Goal: Task Accomplishment & Management: Manage account settings

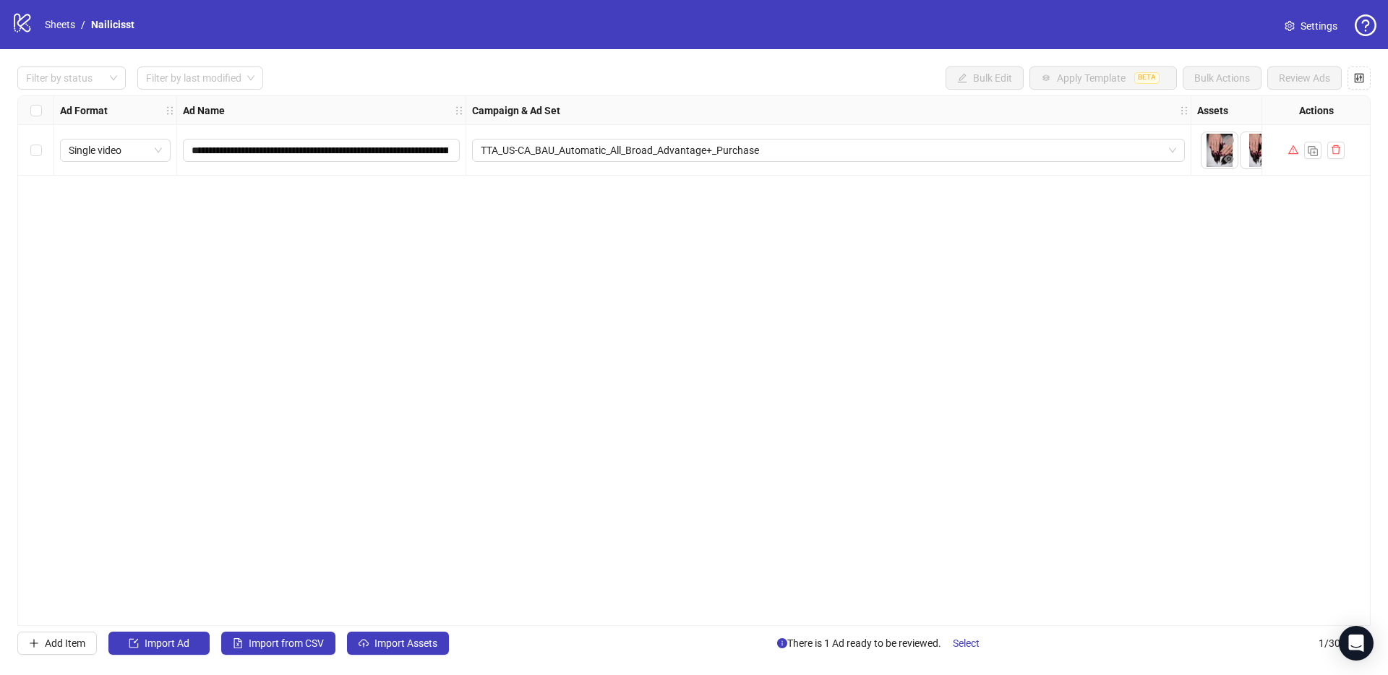
click at [74, 27] on link "Sheets" at bounding box center [60, 25] width 36 height 16
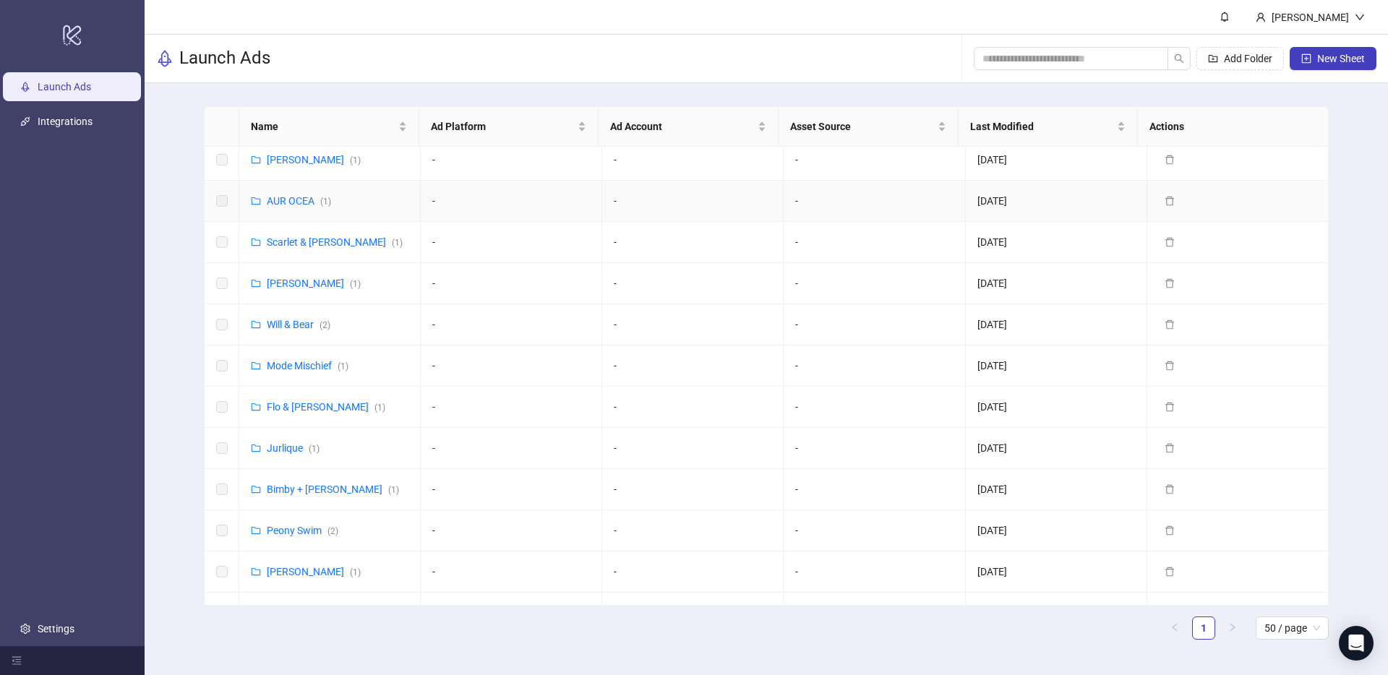
scroll to position [672, 0]
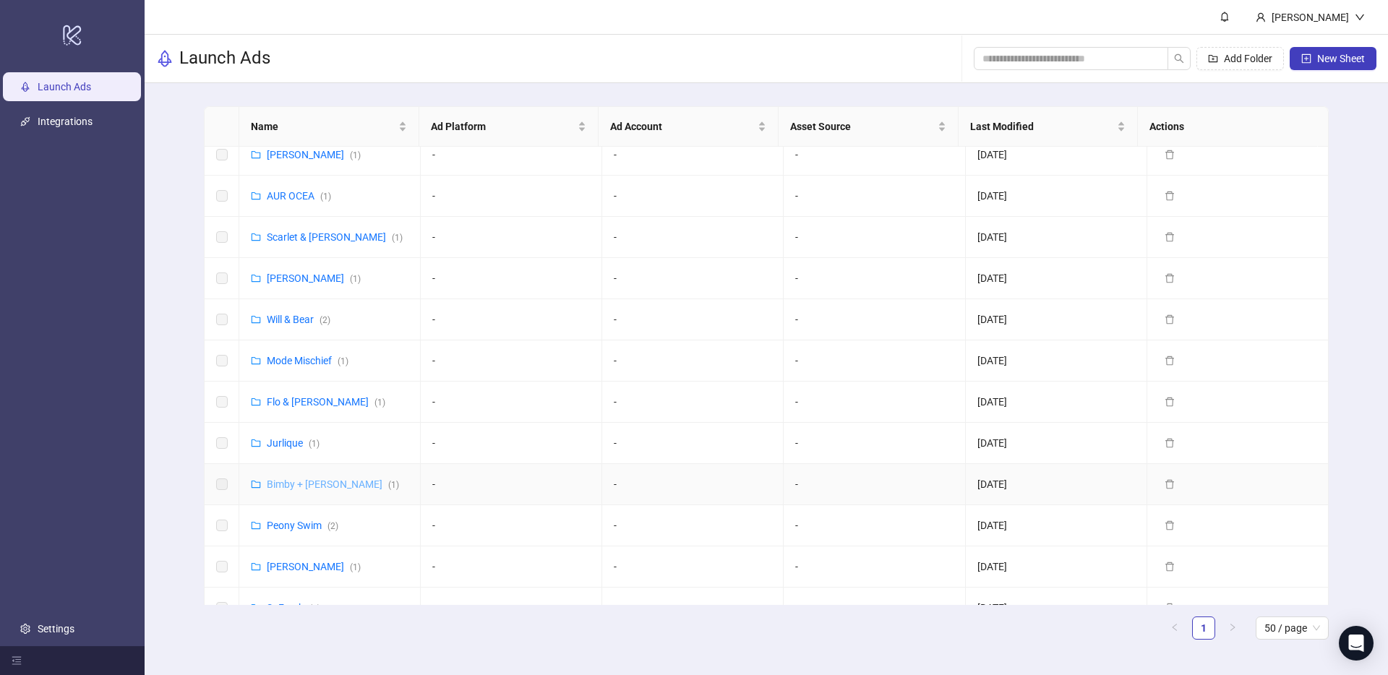
click at [300, 488] on link "Bimby + [PERSON_NAME] ( 1 )" at bounding box center [333, 485] width 132 height 12
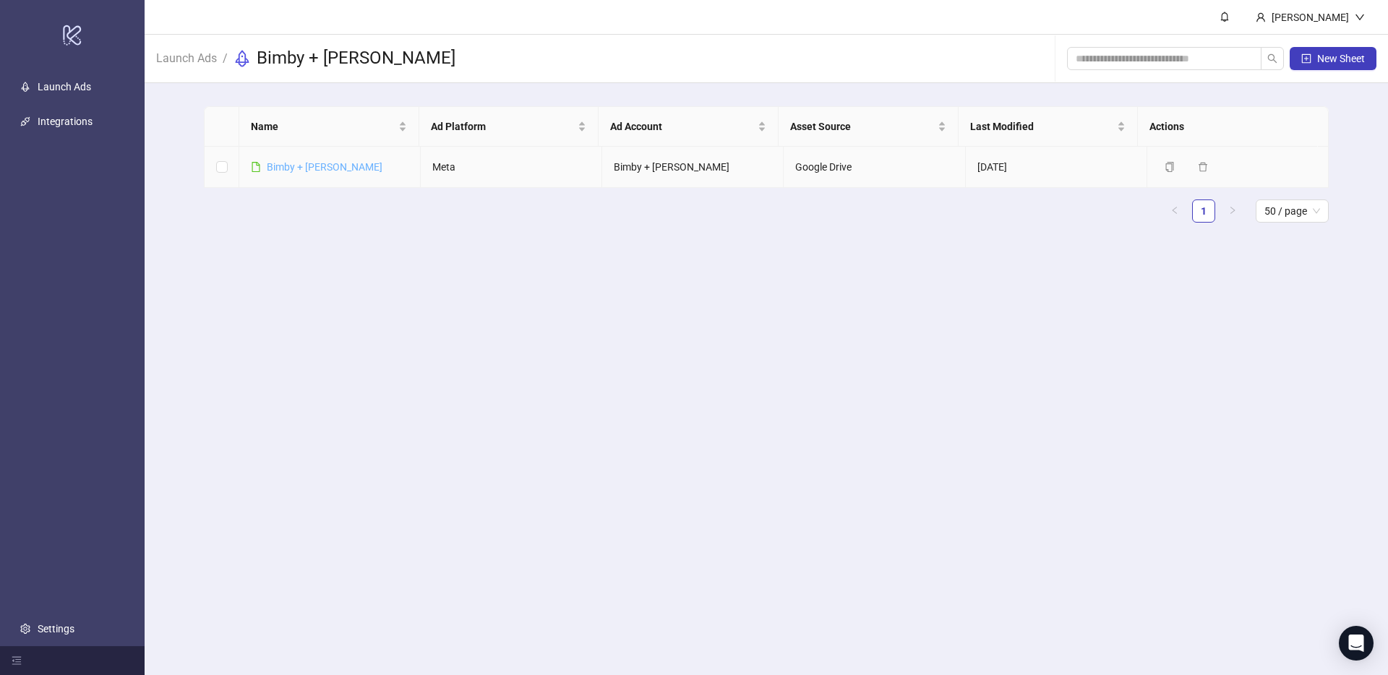
click at [299, 167] on link "Bimby + [PERSON_NAME]" at bounding box center [325, 167] width 116 height 12
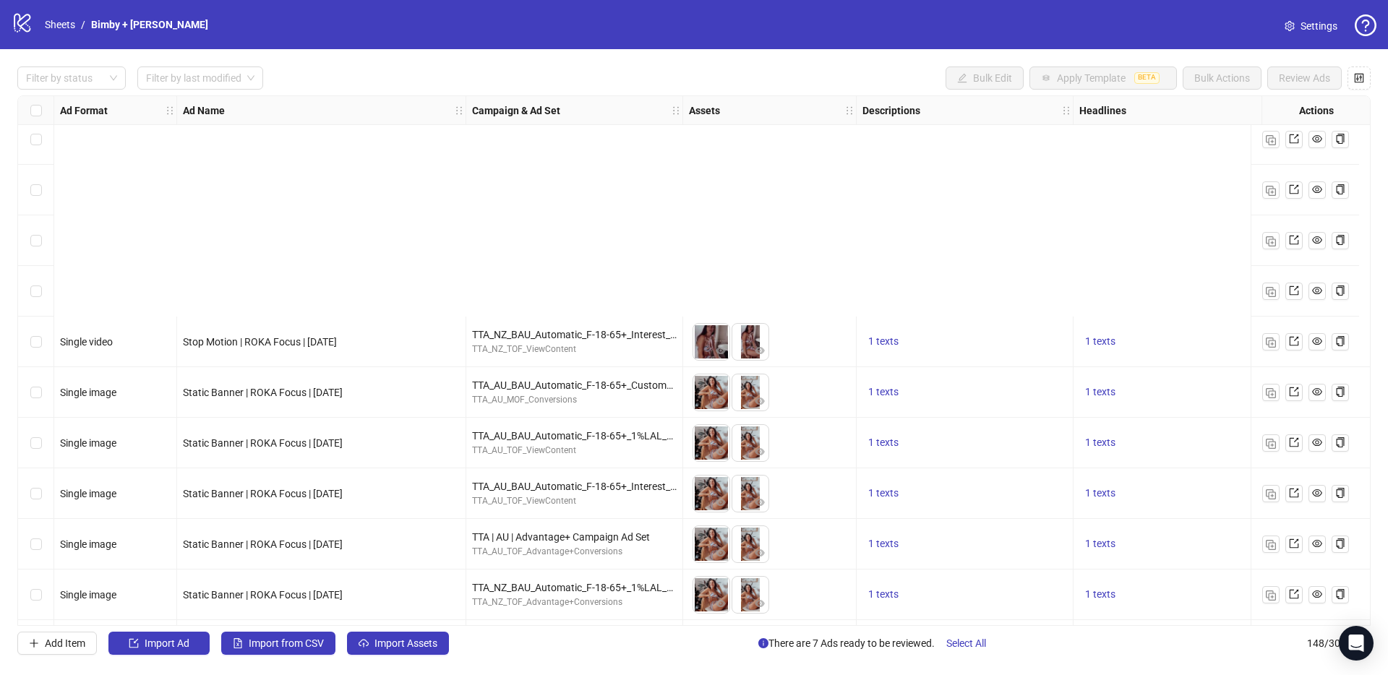
scroll to position [6995, 0]
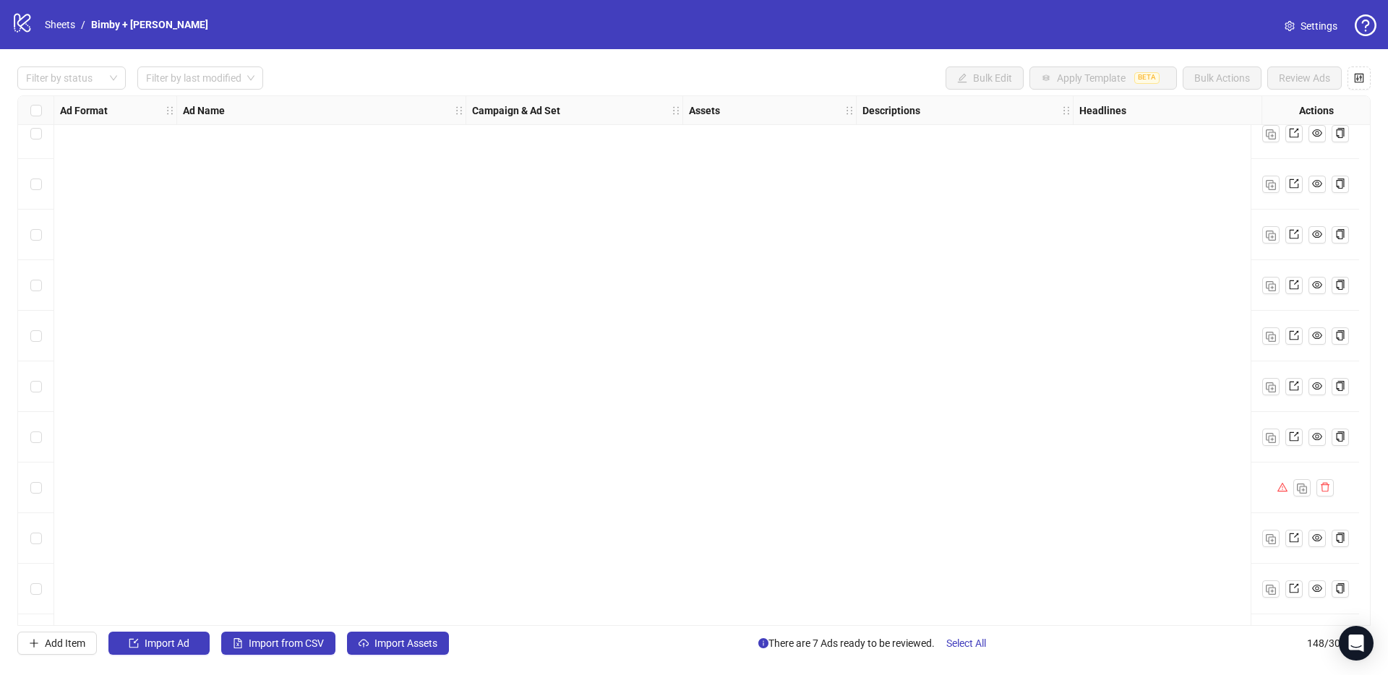
scroll to position [6995, 0]
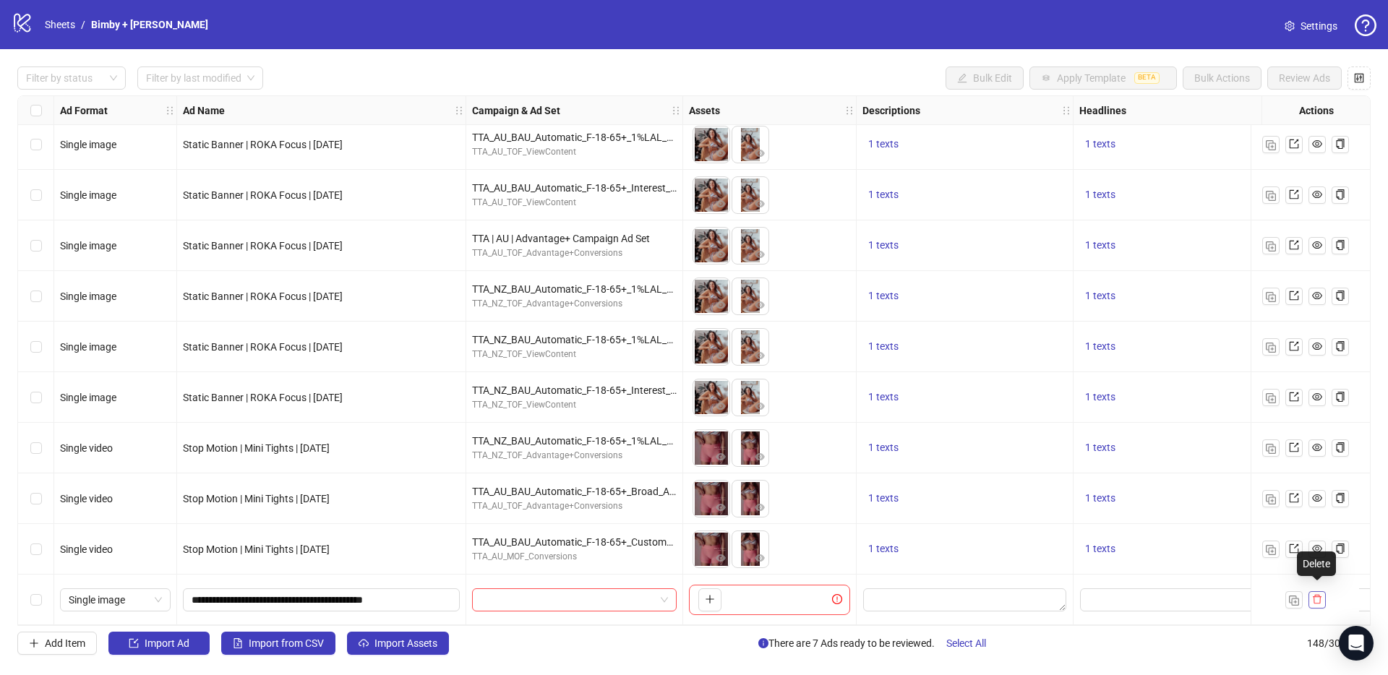
click at [1319, 596] on icon "delete" at bounding box center [1317, 599] width 10 height 10
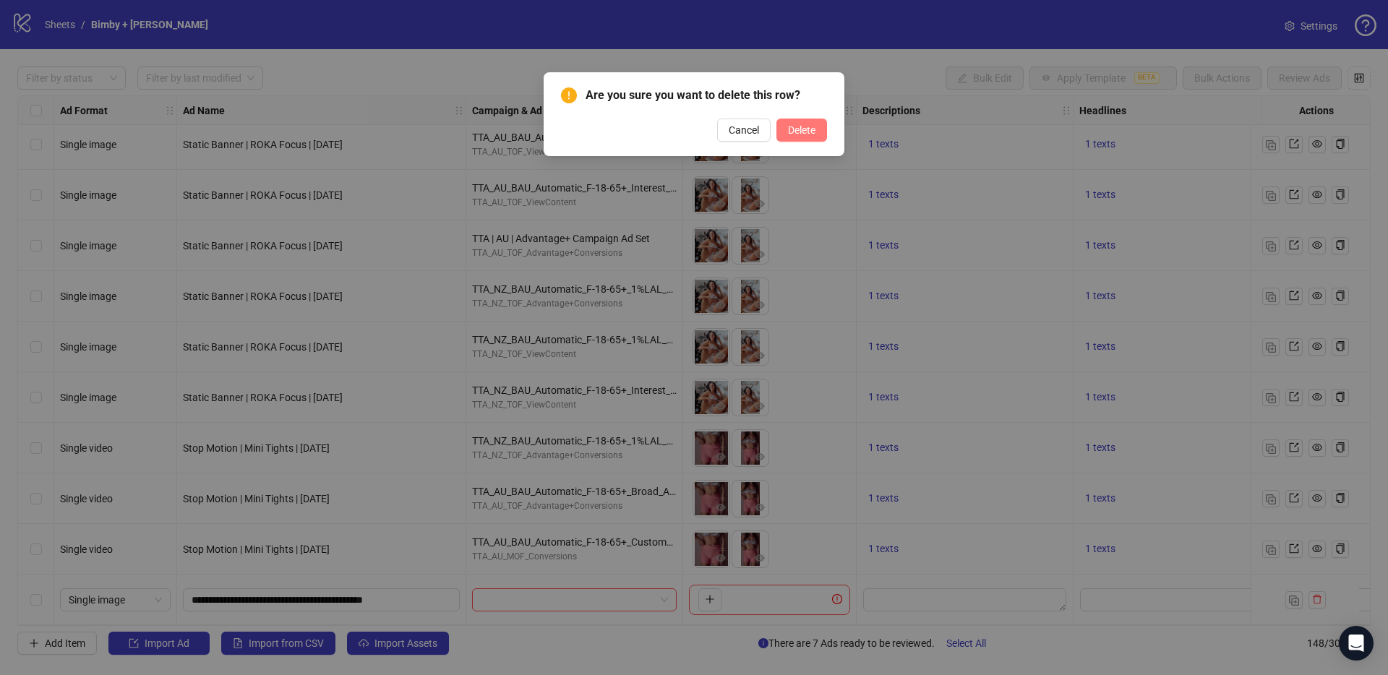
click at [814, 124] on span "Delete" at bounding box center [801, 130] width 27 height 12
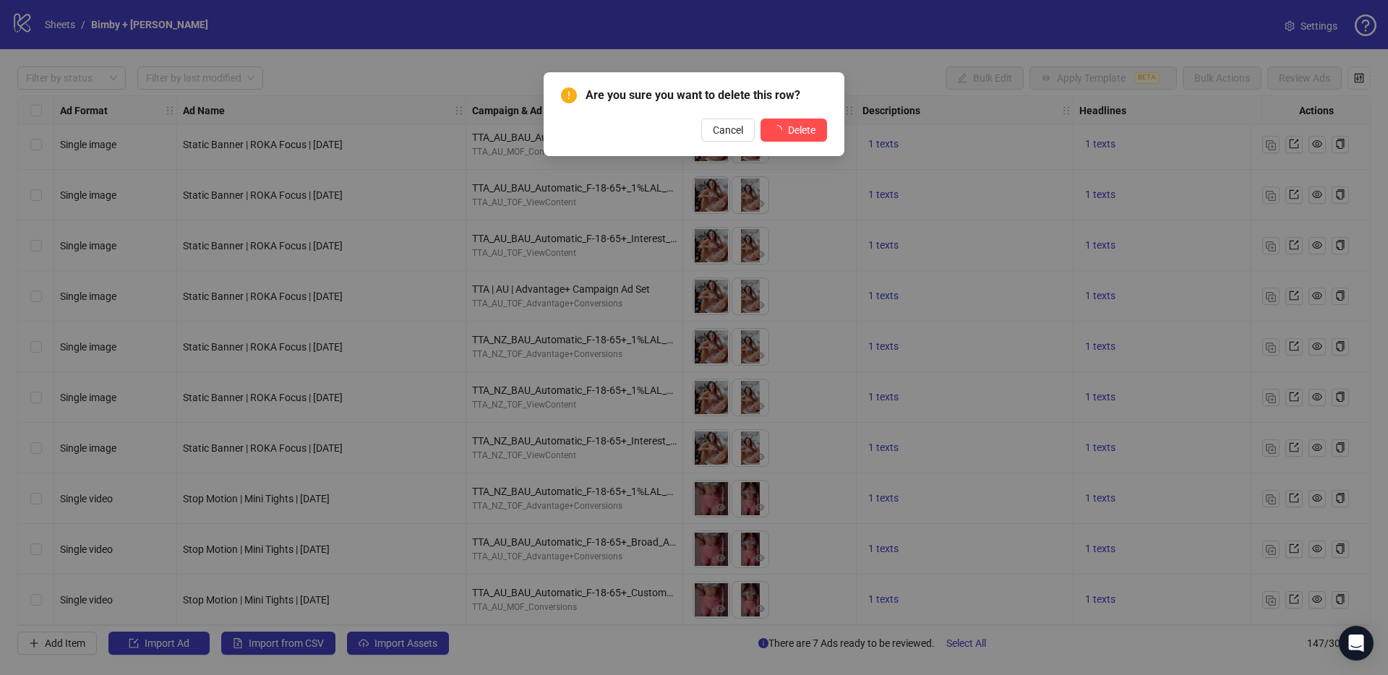
scroll to position [6945, 0]
